Goal: Find specific page/section: Find specific page/section

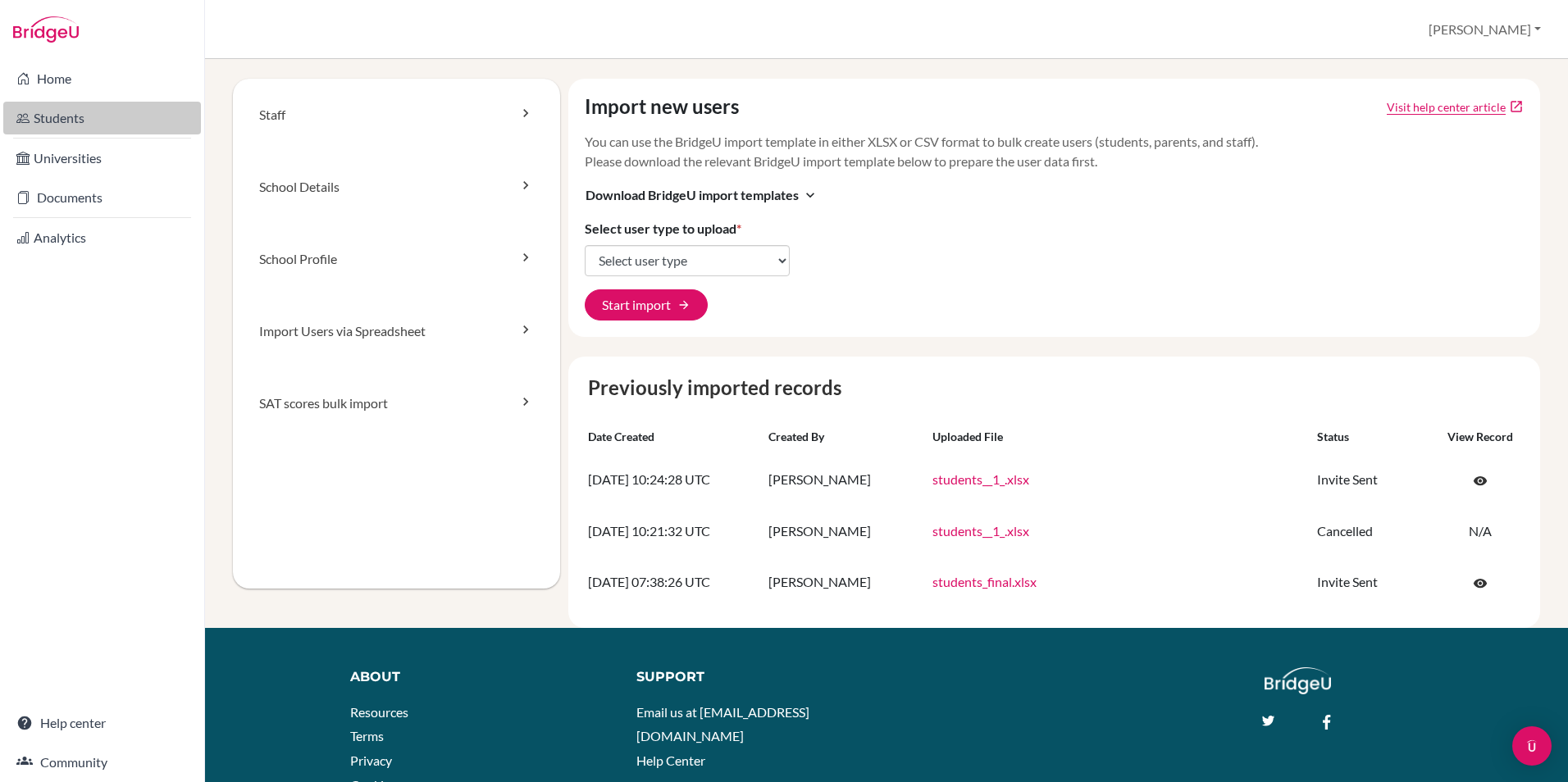
click at [62, 113] on link "Students" at bounding box center [102, 118] width 198 height 33
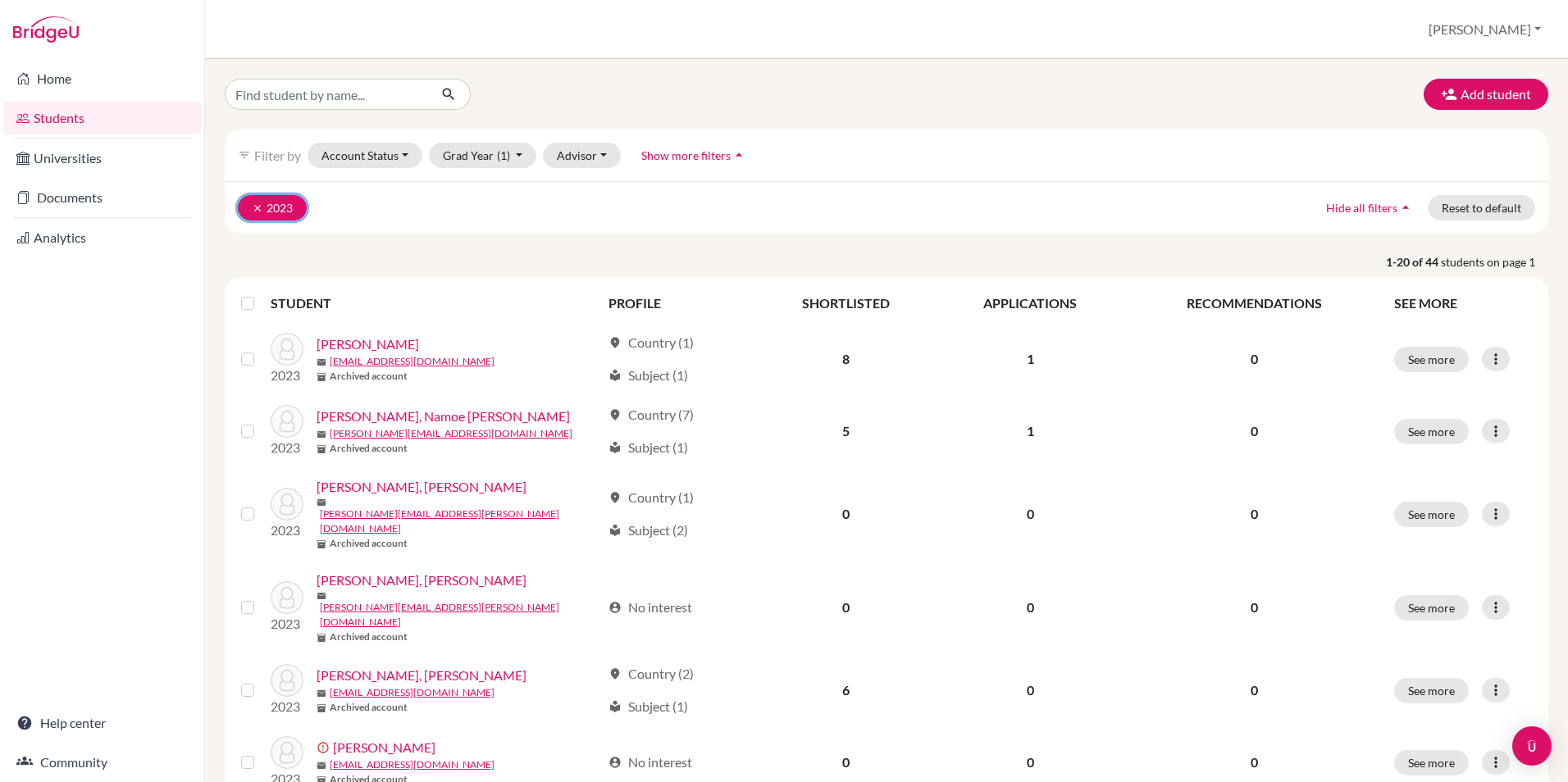
click at [248, 205] on button "clear 2023" at bounding box center [273, 208] width 69 height 26
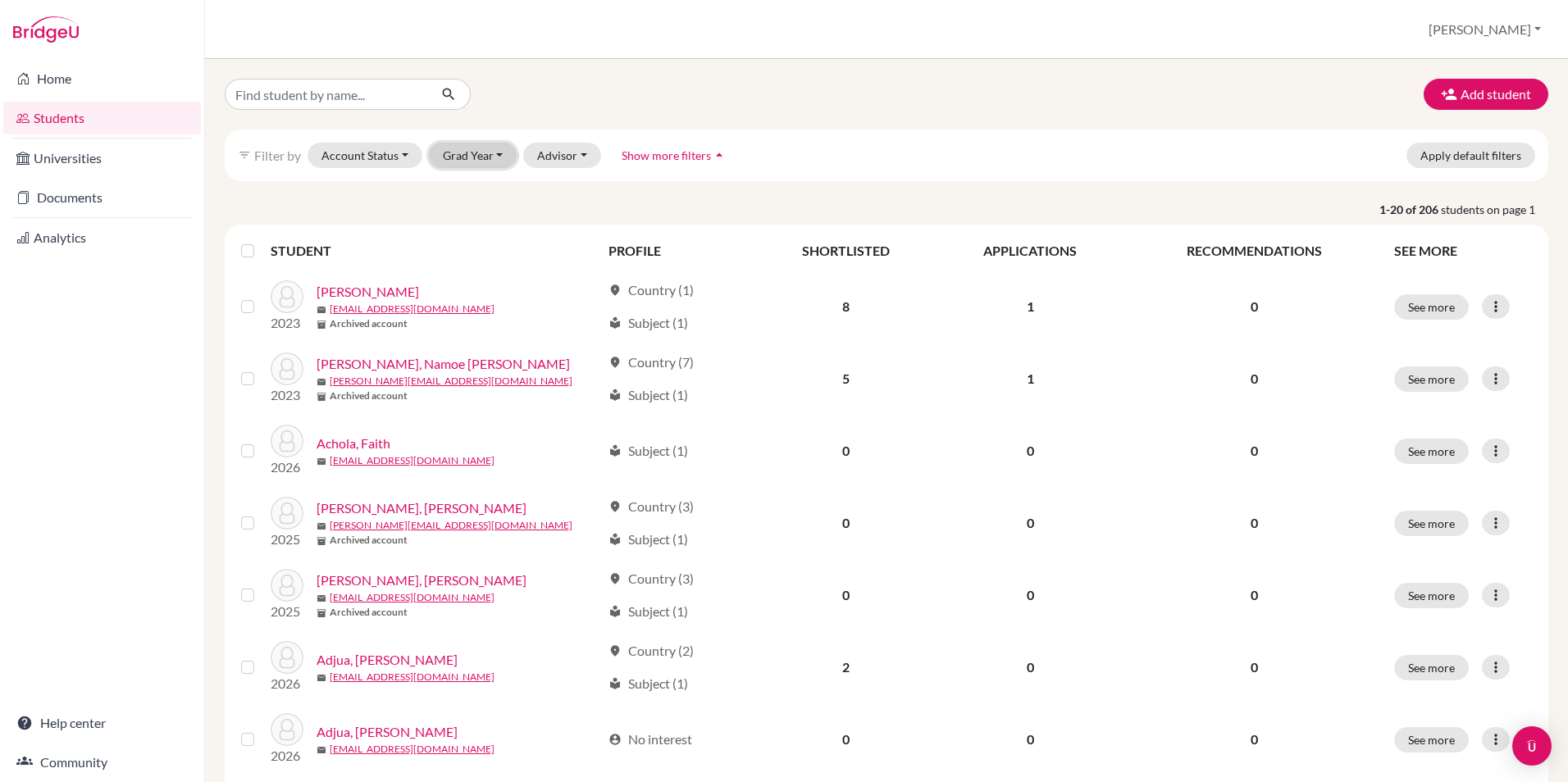
click at [475, 162] on button "Grad Year" at bounding box center [474, 155] width 89 height 26
click at [475, 191] on span "2027" at bounding box center [465, 191] width 30 height 20
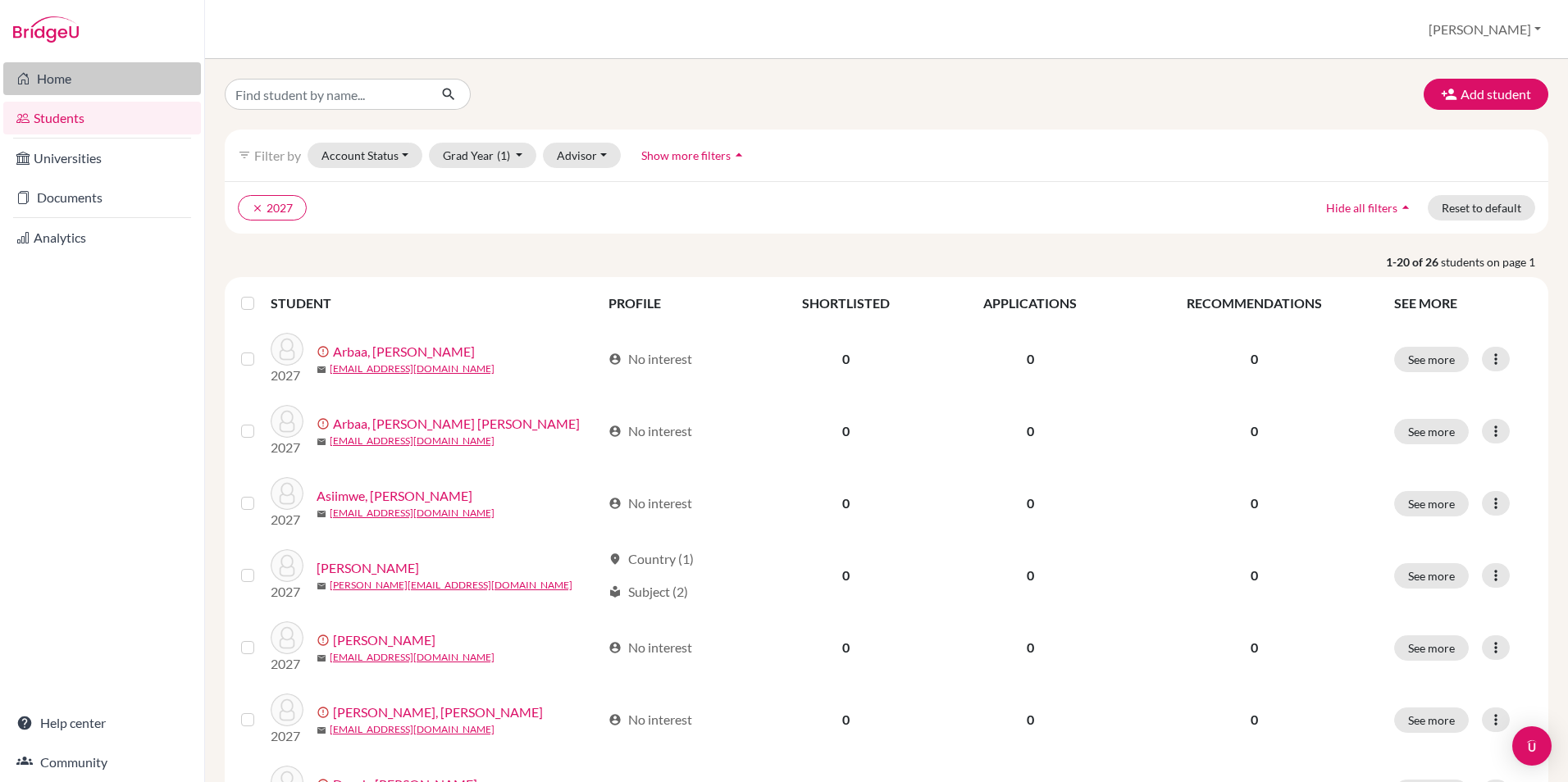
click at [65, 79] on link "Home" at bounding box center [102, 78] width 198 height 33
